Goal: Information Seeking & Learning: Learn about a topic

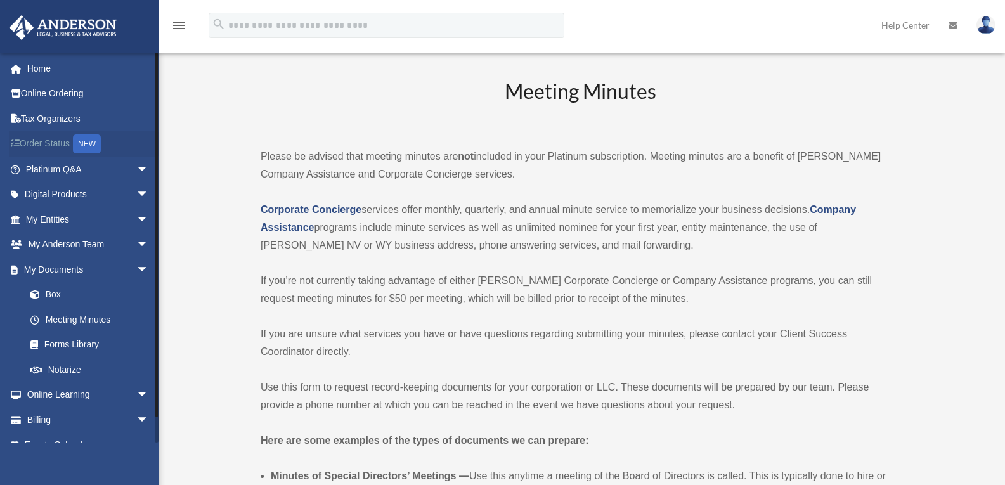
click at [58, 147] on link "Order Status NEW" at bounding box center [88, 144] width 159 height 26
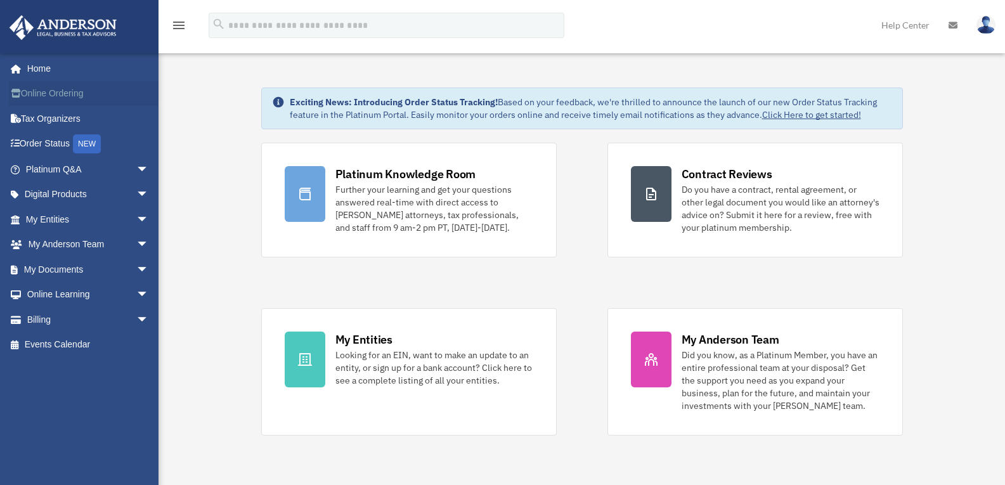
click at [53, 95] on link "Online Ordering" at bounding box center [88, 93] width 159 height 25
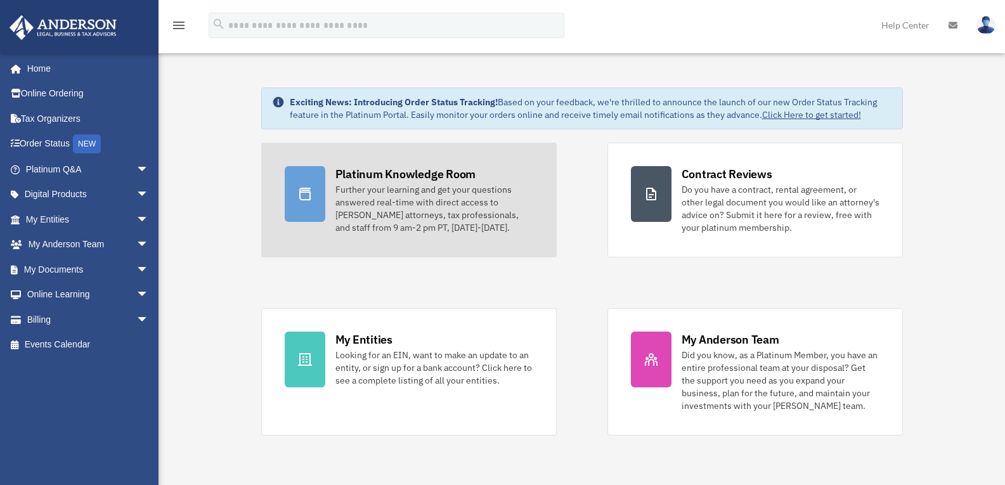
click at [429, 212] on div "Further your learning and get your questions answered real-time with direct acc…" at bounding box center [434, 208] width 198 height 51
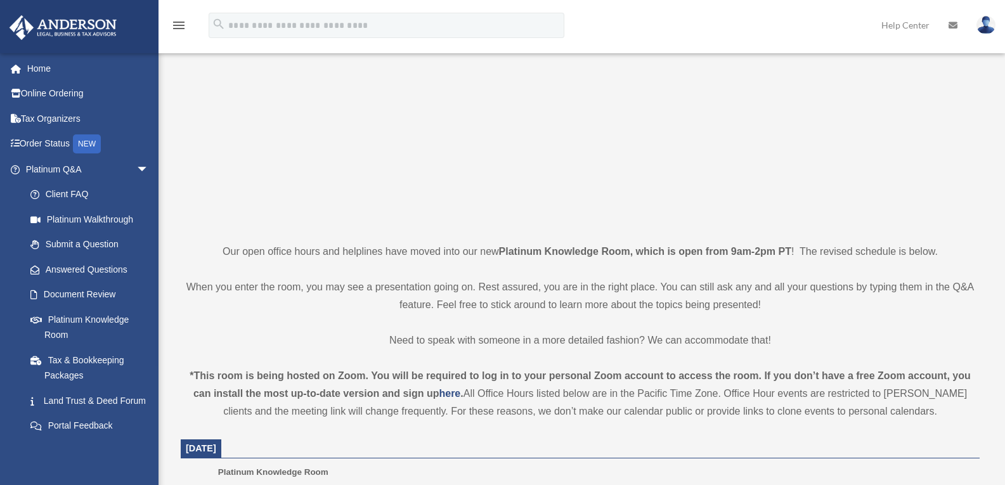
scroll to position [117, 0]
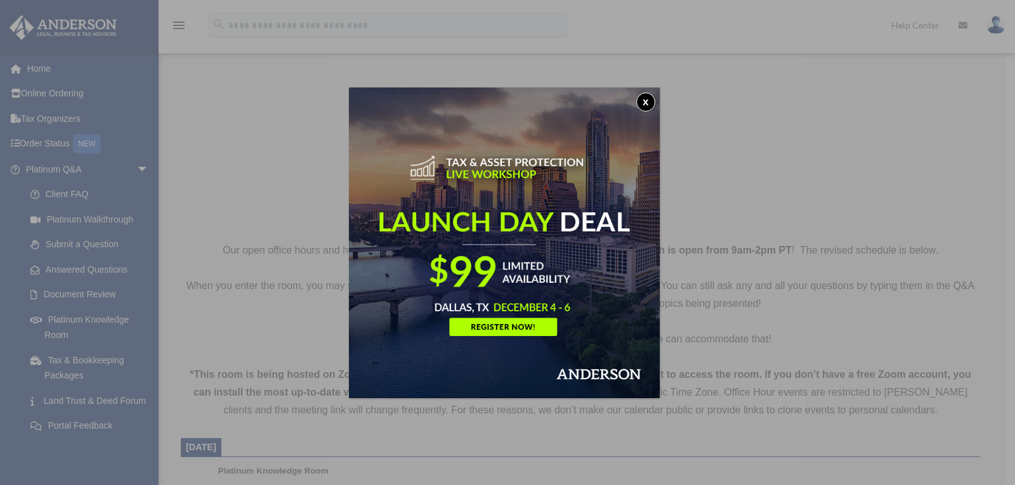
click at [649, 103] on button "x" at bounding box center [645, 102] width 19 height 19
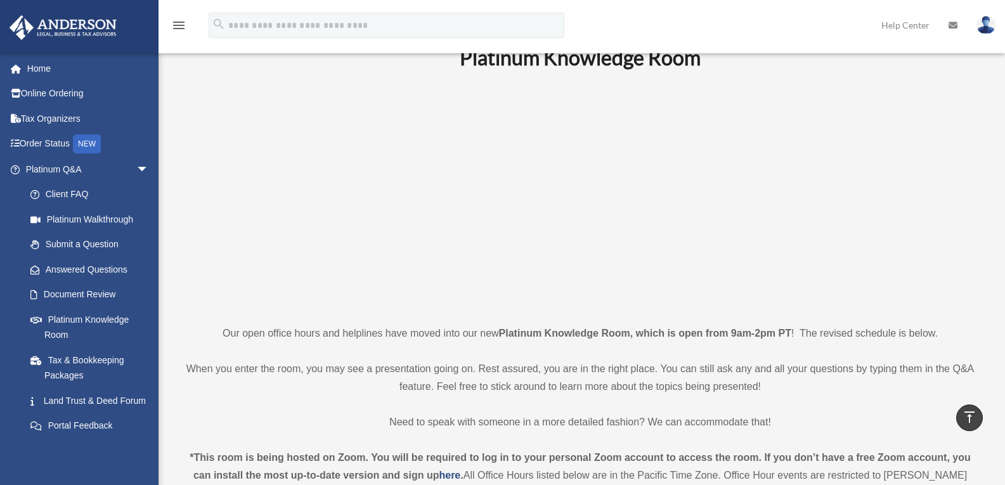
scroll to position [0, 0]
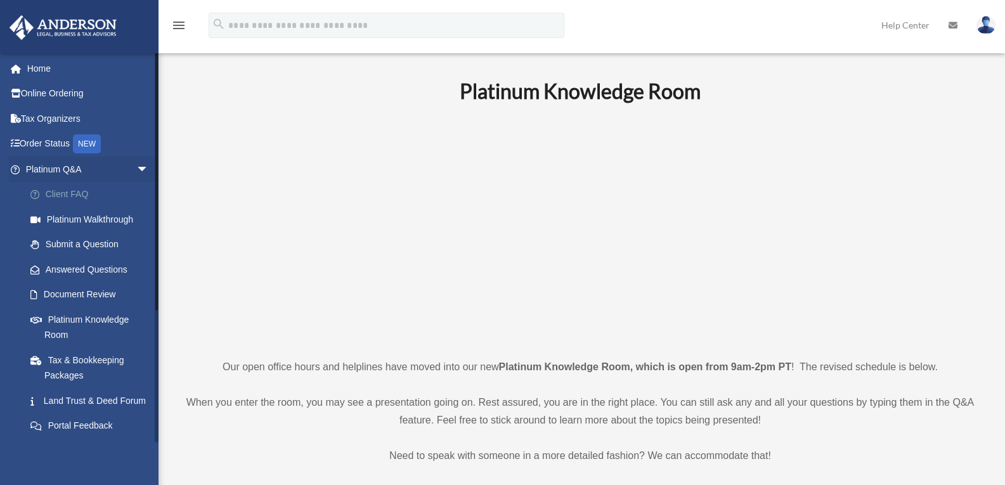
click at [71, 191] on link "Client FAQ" at bounding box center [93, 194] width 150 height 25
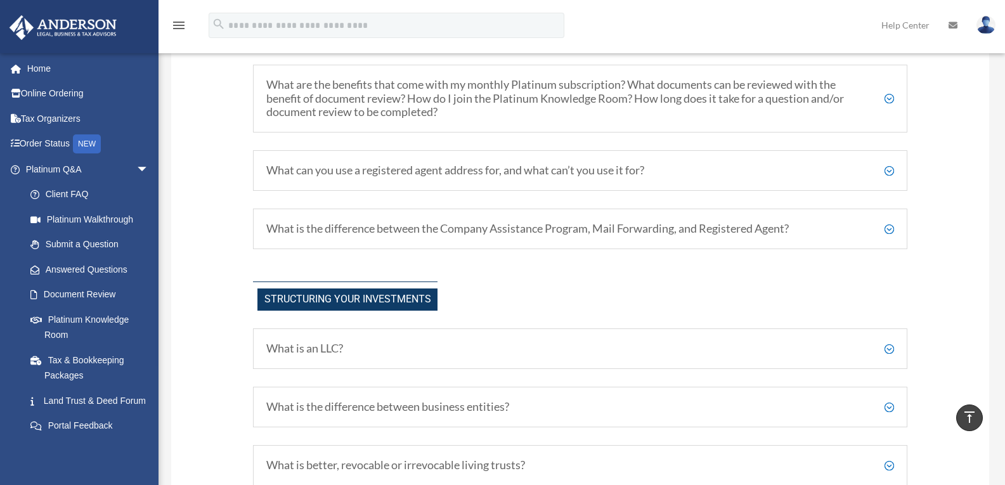
scroll to position [450, 0]
click at [890, 169] on h5 "What can you use a registered agent address for, and what can’t you use it for?" at bounding box center [580, 170] width 628 height 14
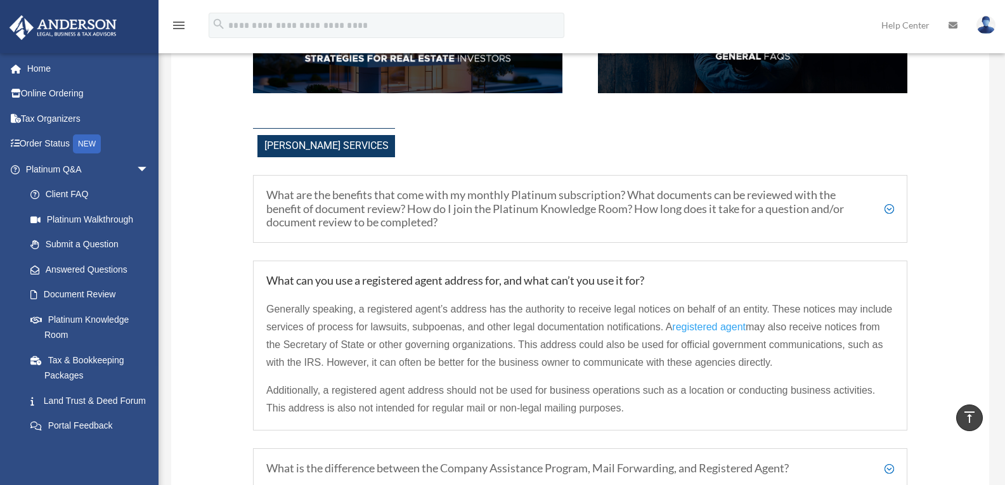
scroll to position [338, 0]
click at [888, 211] on h5 "What are the benefits that come with my monthly Platinum subscription? What doc…" at bounding box center [580, 209] width 628 height 41
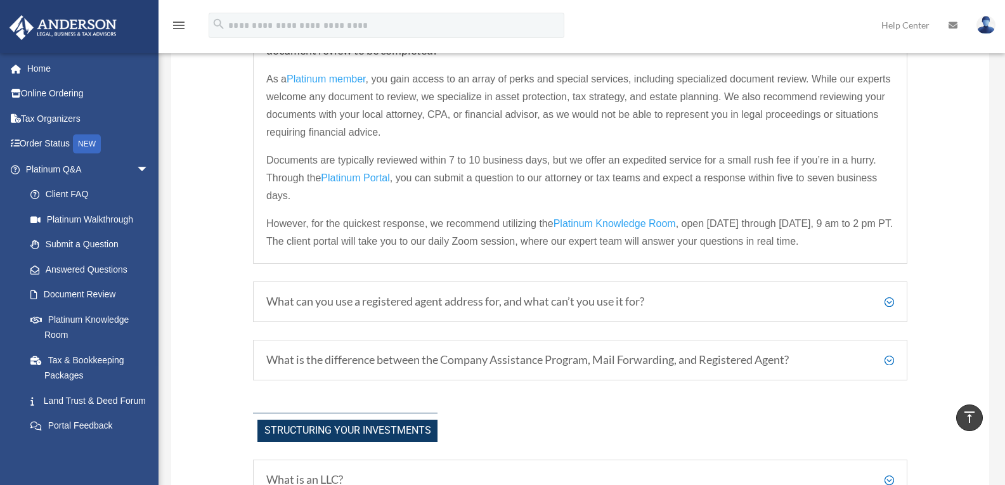
scroll to position [511, 0]
click at [888, 304] on h5 "What can you use a registered agent address for, and what can’t you use it for?" at bounding box center [580, 301] width 628 height 14
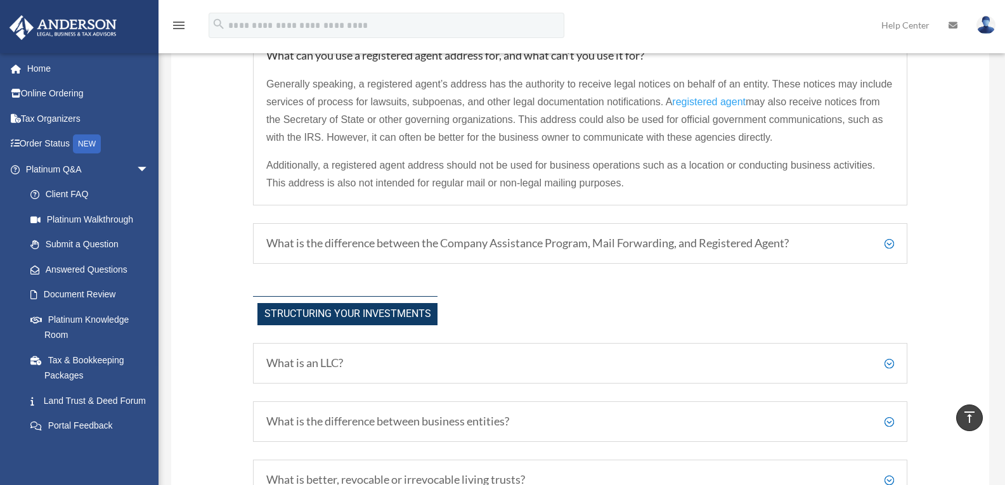
scroll to position [566, 0]
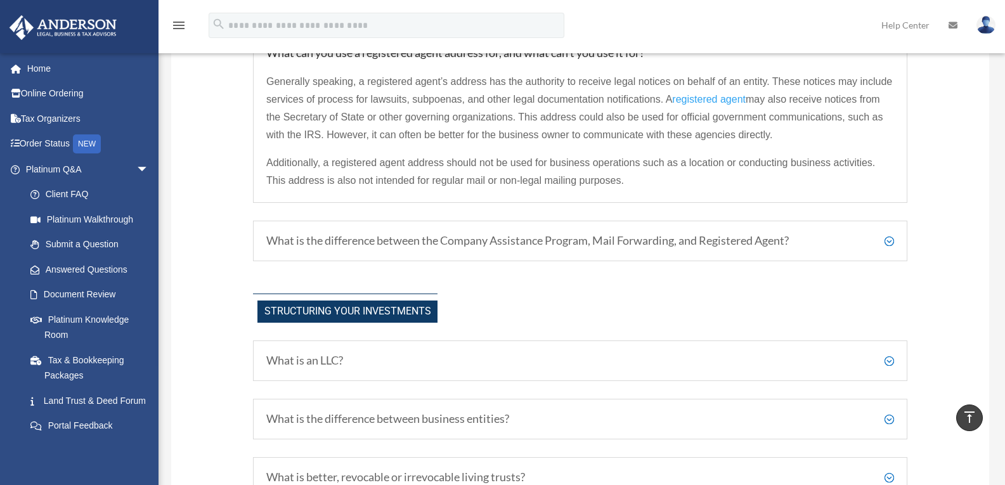
click at [889, 241] on h5 "What is the difference between the Company Assistance Program, Mail Forwarding,…" at bounding box center [580, 241] width 628 height 14
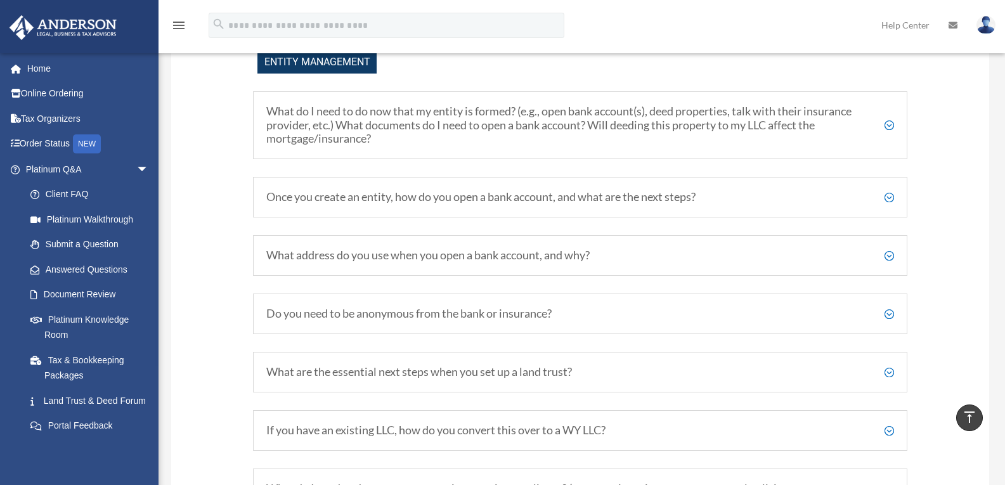
scroll to position [1663, 0]
click at [888, 123] on h5 "What do I need to do now that my entity is formed? (e.g., open bank account(s),…" at bounding box center [580, 124] width 628 height 41
